Goal: Go to known website: Access a specific website the user already knows

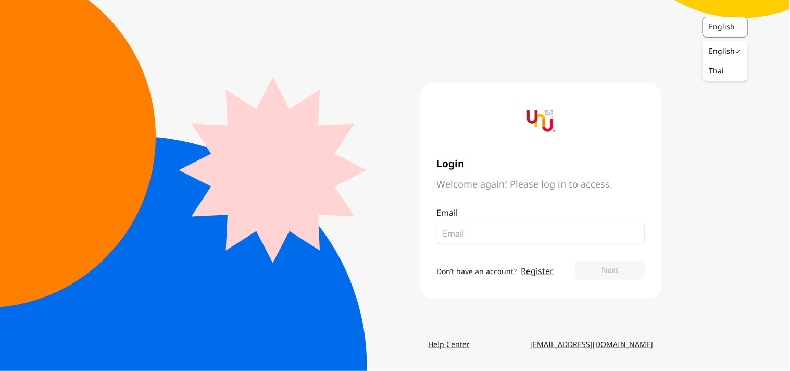
click at [741, 29] on div at bounding box center [742, 27] width 9 height 20
click at [722, 74] on div "Thai" at bounding box center [716, 71] width 15 height 10
